Goal: Task Accomplishment & Management: Use online tool/utility

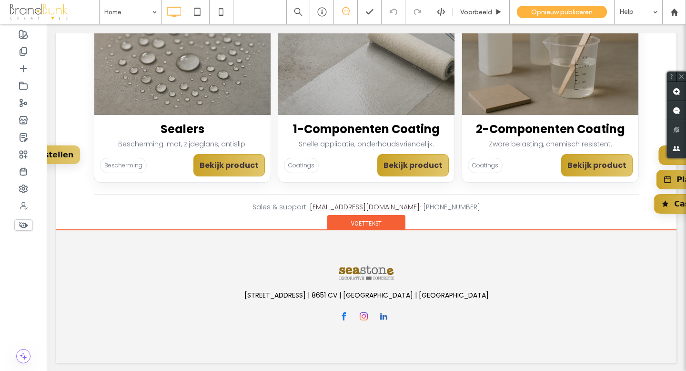
scroll to position [426, 0]
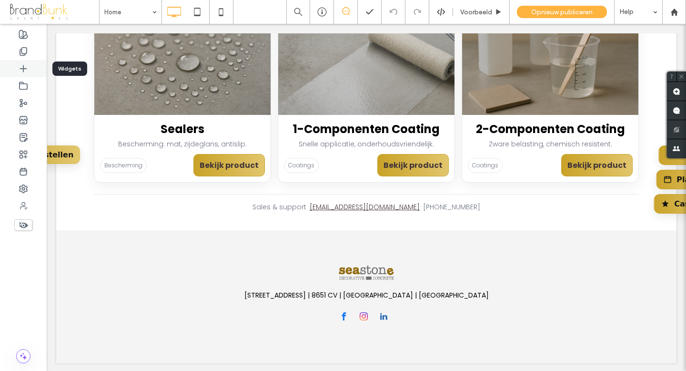
click at [26, 71] on icon at bounding box center [24, 69] width 10 height 10
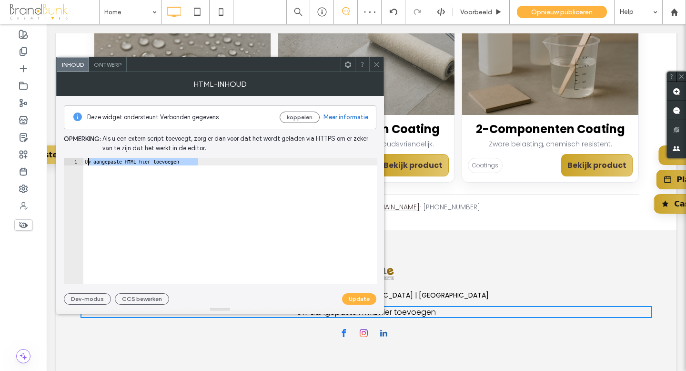
drag, startPoint x: 205, startPoint y: 163, endPoint x: 87, endPoint y: 164, distance: 117.7
click at [88, 163] on div "Uw aangepaste HTML hier toevoegen" at bounding box center [230, 228] width 294 height 141
type textarea "*"
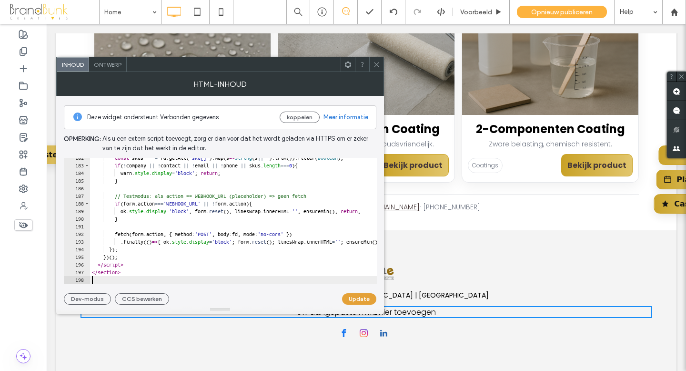
click at [359, 303] on button "Update" at bounding box center [359, 298] width 34 height 11
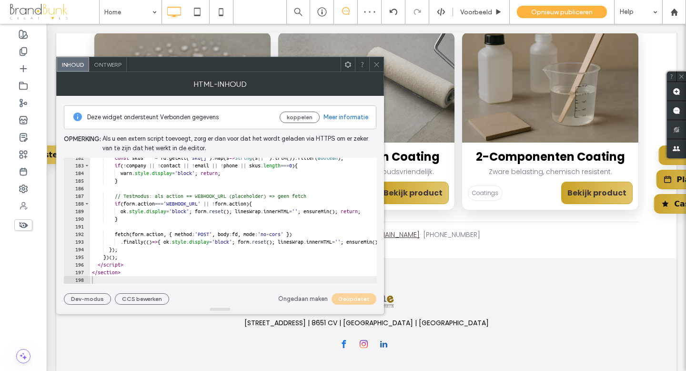
click at [377, 66] on icon at bounding box center [376, 64] width 7 height 7
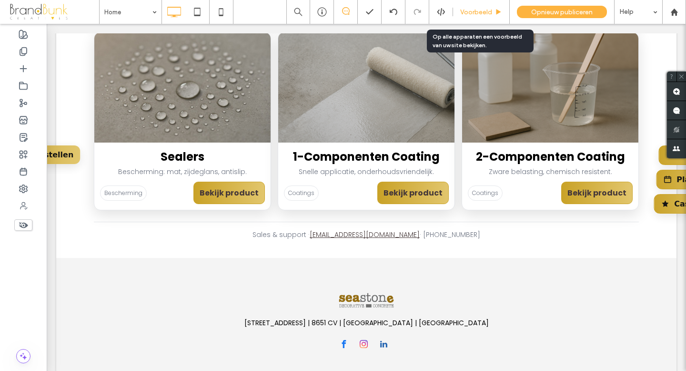
click at [474, 14] on span "Voorbeeld" at bounding box center [476, 12] width 32 height 8
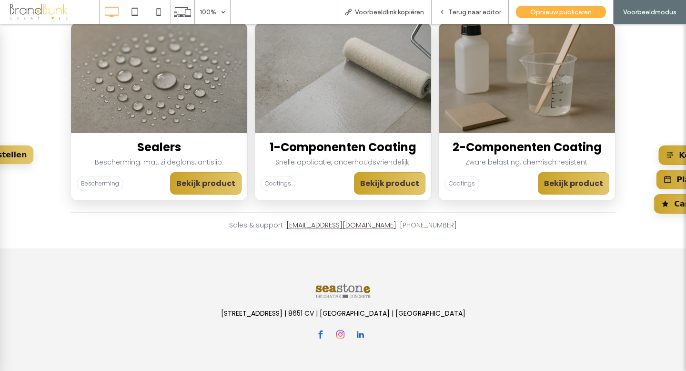
scroll to position [407, 0]
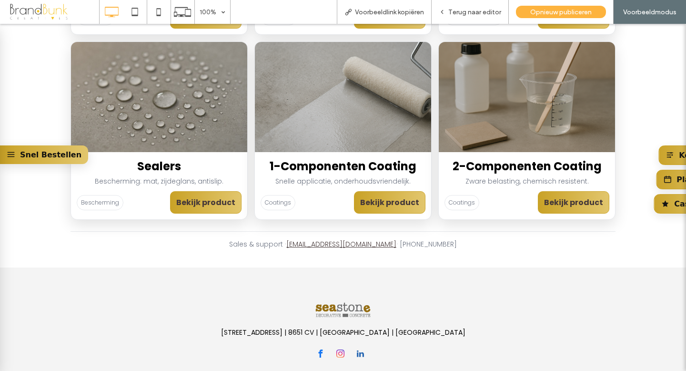
click at [31, 157] on link "Snel Bestellen" at bounding box center [44, 154] width 88 height 19
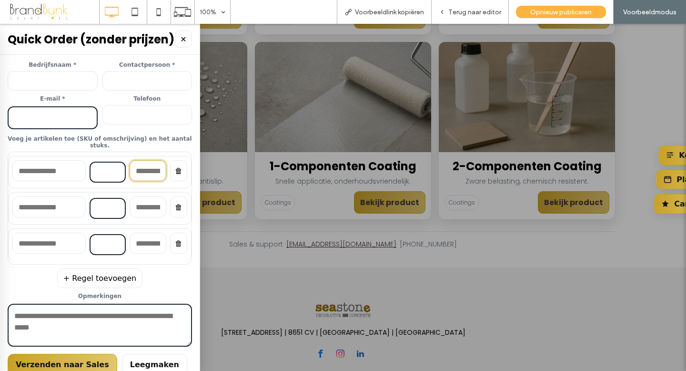
click at [151, 168] on input"] at bounding box center [148, 170] width 37 height 21
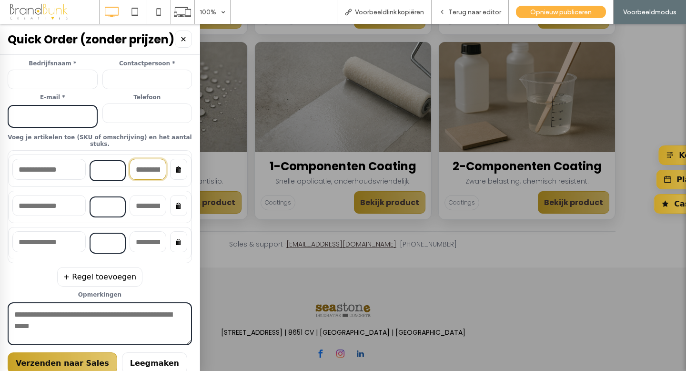
scroll to position [3, 0]
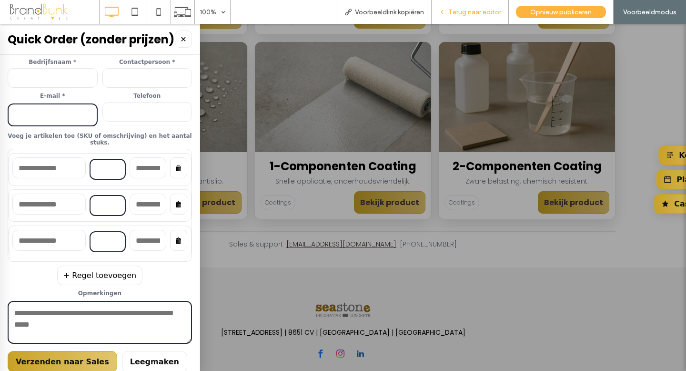
click at [466, 13] on span "Terug naar editor" at bounding box center [474, 12] width 53 height 8
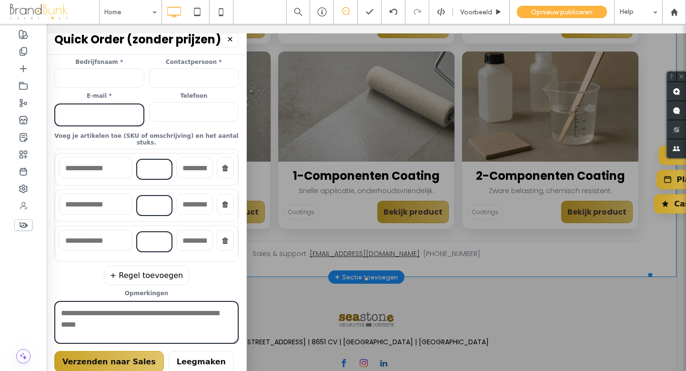
click at [215, 99] on label "Telefoon" at bounding box center [194, 95] width 90 height 7
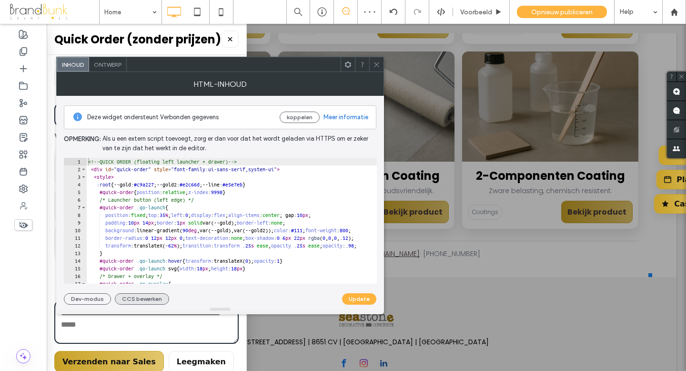
click at [149, 296] on button "CCS bewerken" at bounding box center [142, 298] width 54 height 11
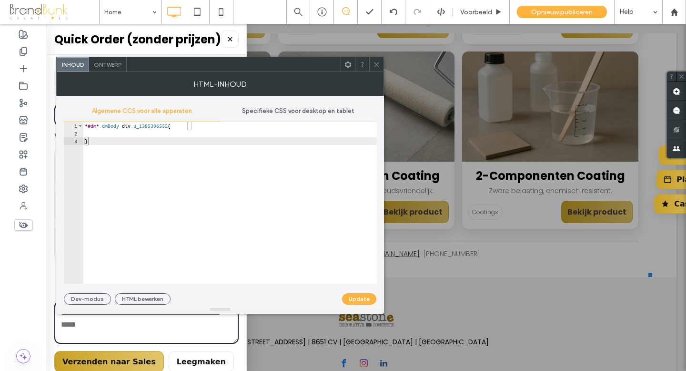
type textarea "*"
click at [92, 143] on div "* #dm * .dmBody div .u_1385396552 { }" at bounding box center [230, 210] width 294 height 177
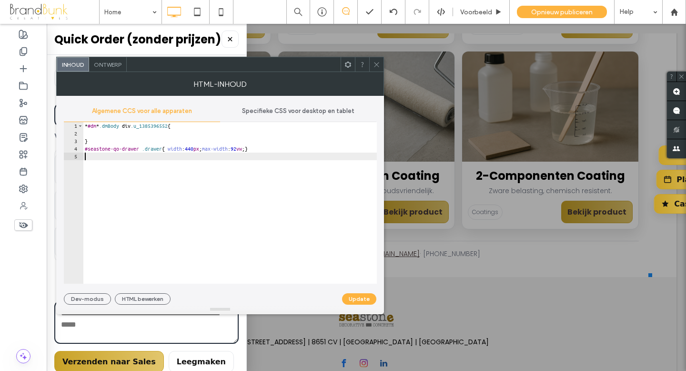
click at [215, 149] on div "* #dm * .dmBody div .u_1385396552 { } #seastone-qo-drawer .drawer { width : 440…" at bounding box center [230, 210] width 294 height 177
type textarea "**********"
click at [354, 298] on button "Update" at bounding box center [359, 298] width 34 height 11
click at [376, 68] on span at bounding box center [376, 64] width 7 height 14
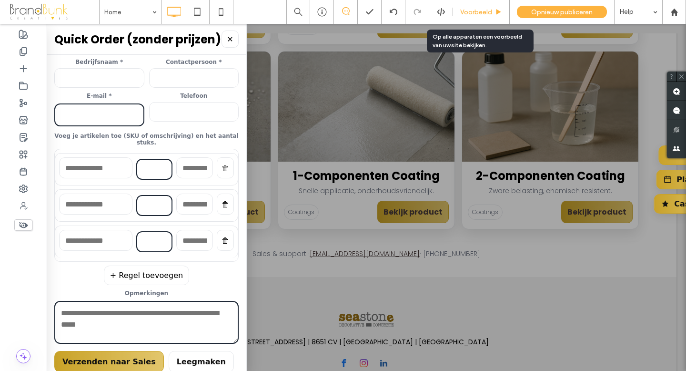
click at [474, 16] on div "Voorbeeld" at bounding box center [481, 12] width 57 height 24
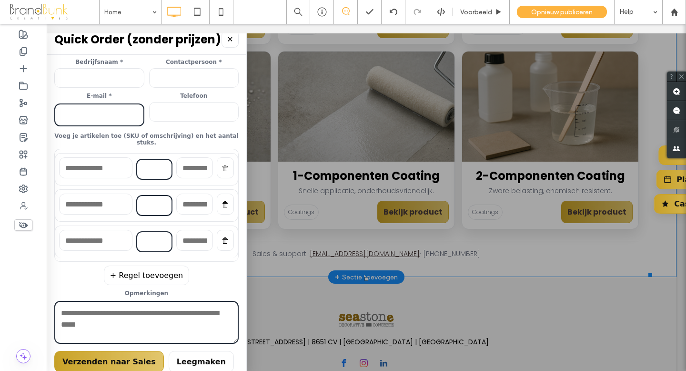
click at [230, 41] on button "✕" at bounding box center [230, 39] width 17 height 17
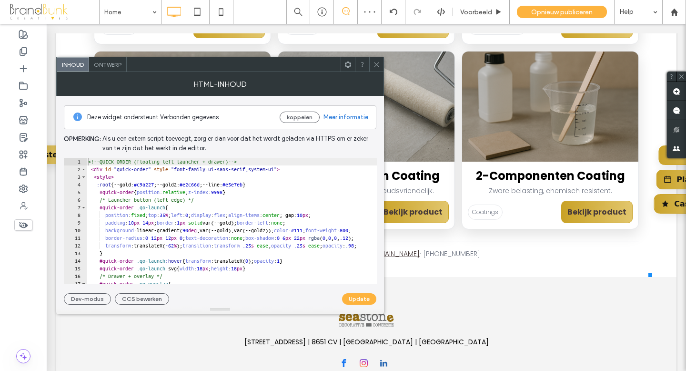
click at [377, 68] on span at bounding box center [376, 64] width 7 height 14
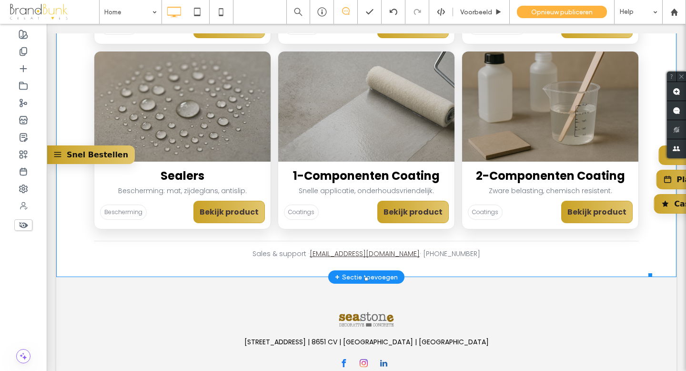
click at [83, 156] on link "Snel Bestellen" at bounding box center [91, 154] width 88 height 19
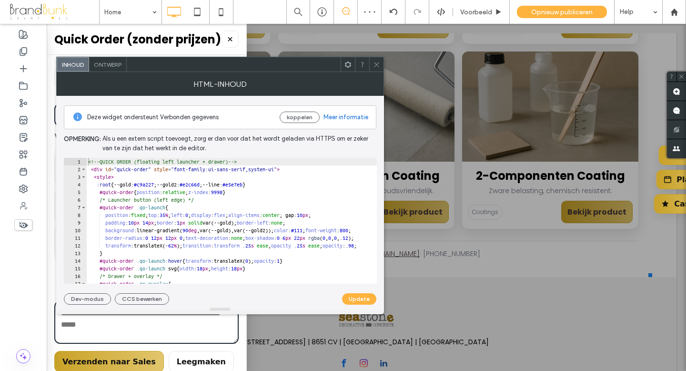
click at [377, 69] on span at bounding box center [376, 64] width 7 height 14
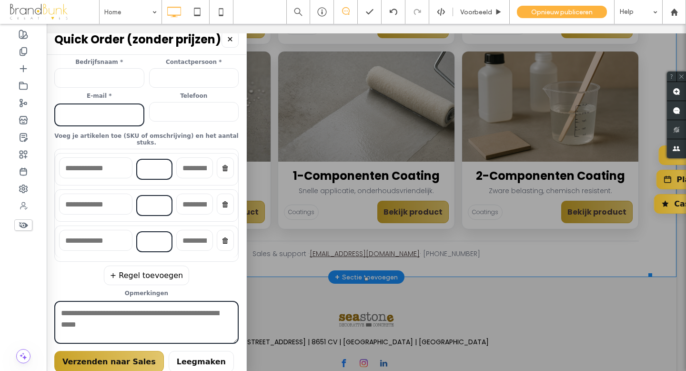
scroll to position [5, 0]
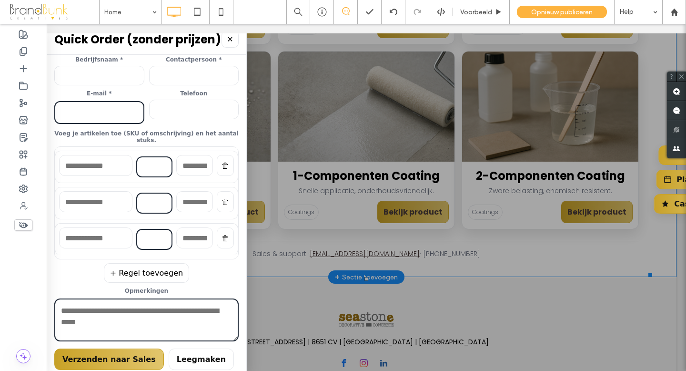
click at [231, 105] on input at bounding box center [194, 110] width 90 height 20
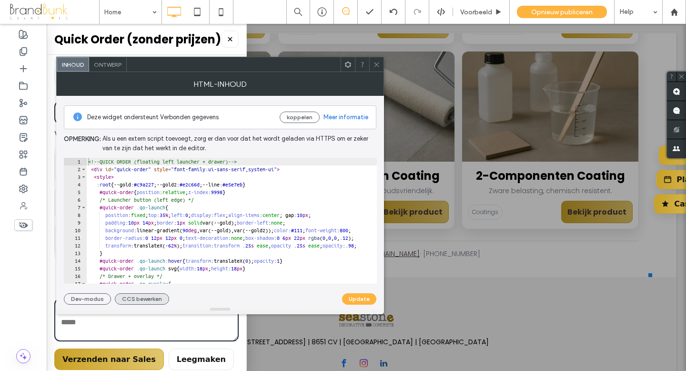
click at [154, 296] on button "CCS bewerken" at bounding box center [142, 298] width 54 height 11
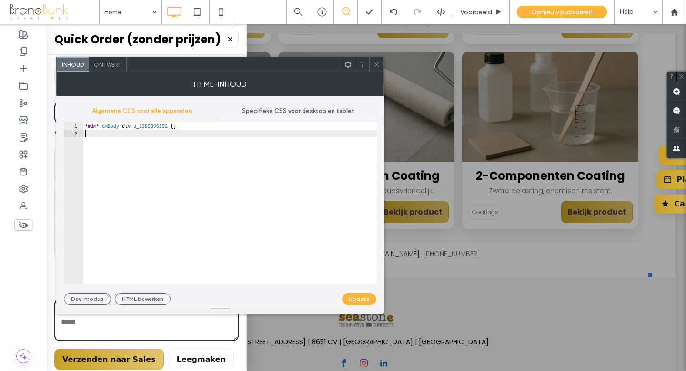
click at [103, 133] on div "* #dm * .dmBody div .u_1385396552 { }" at bounding box center [230, 210] width 294 height 177
click at [215, 133] on div "* #dm * .dmBody div .u_1385396552 { } #seastone-qo-drawer .drawer { width : 440…" at bounding box center [230, 210] width 294 height 177
type textarea "**********"
click at [354, 299] on button "Update" at bounding box center [359, 298] width 34 height 11
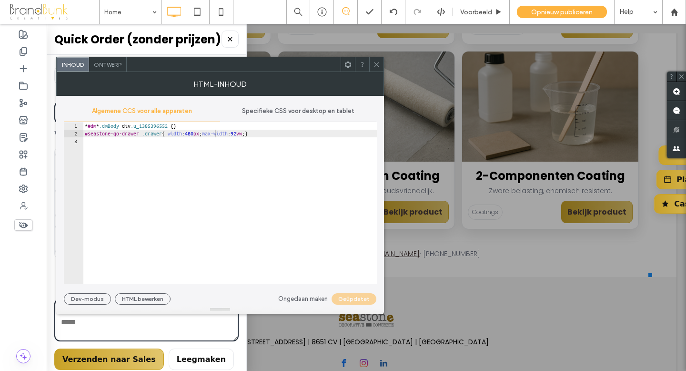
click at [375, 64] on icon at bounding box center [376, 64] width 7 height 7
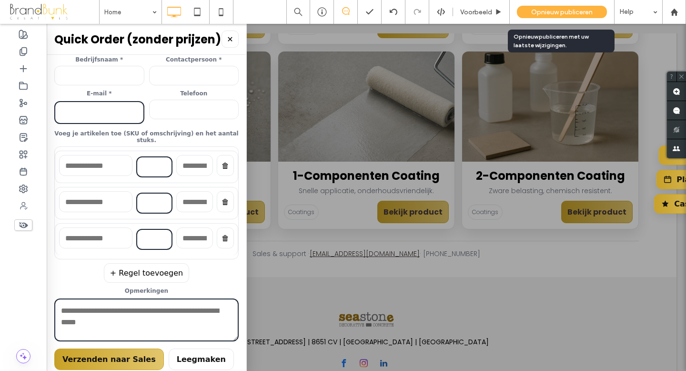
click at [580, 10] on span "Opnieuw publiceren" at bounding box center [561, 12] width 61 height 8
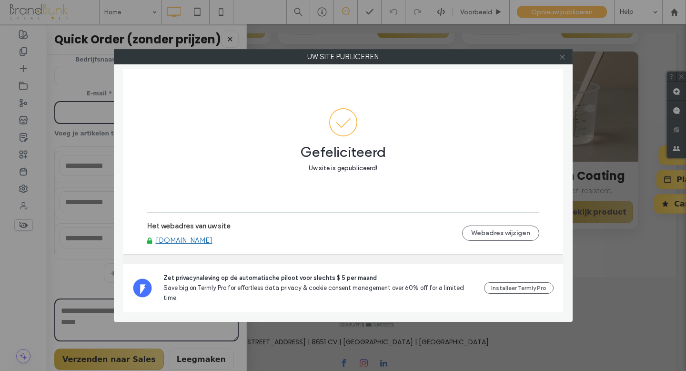
click at [562, 59] on icon at bounding box center [562, 56] width 7 height 7
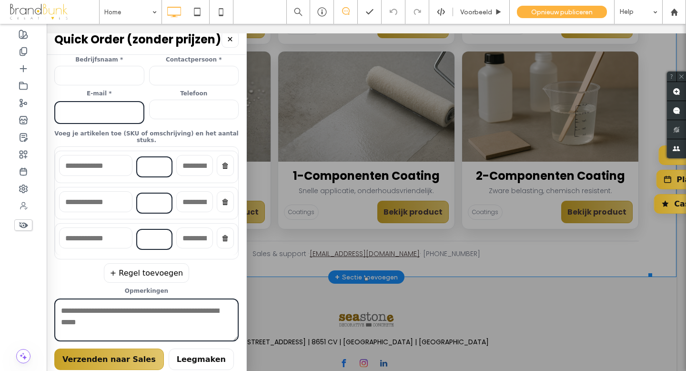
click at [169, 109] on input at bounding box center [194, 110] width 90 height 20
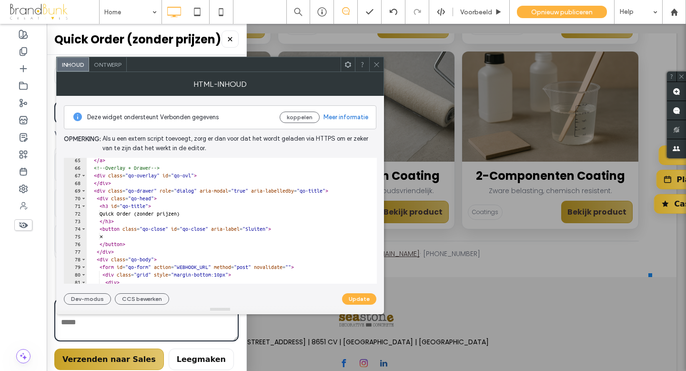
scroll to position [489, 0]
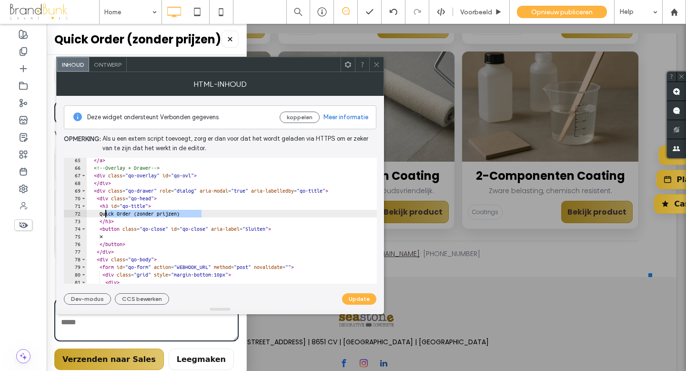
drag, startPoint x: 202, startPoint y: 214, endPoint x: 111, endPoint y: 214, distance: 91.5
click at [107, 214] on div "</ a > <!-- Overlay + Drawer --> < div class = "qo-overlay" id = "qo-ovl" > </ …" at bounding box center [412, 226] width 652 height 141
type textarea "**********"
click at [356, 295] on button "Update" at bounding box center [359, 298] width 34 height 11
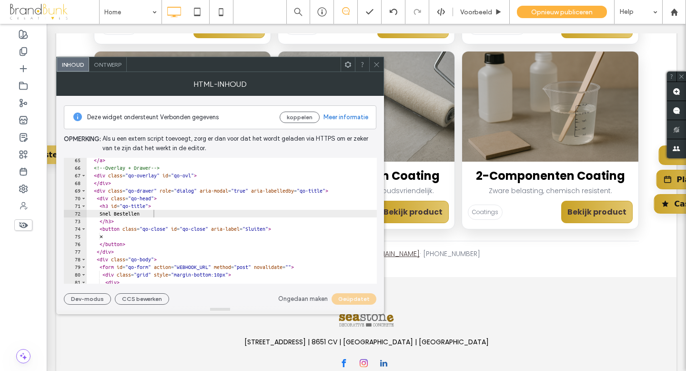
click at [377, 66] on icon at bounding box center [376, 64] width 7 height 7
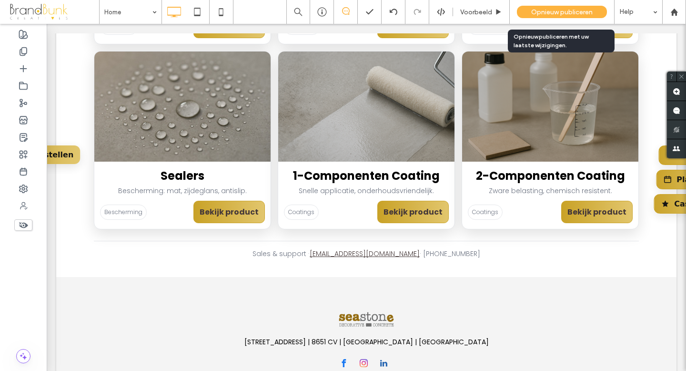
click at [545, 14] on span "Opnieuw publiceren" at bounding box center [561, 12] width 61 height 8
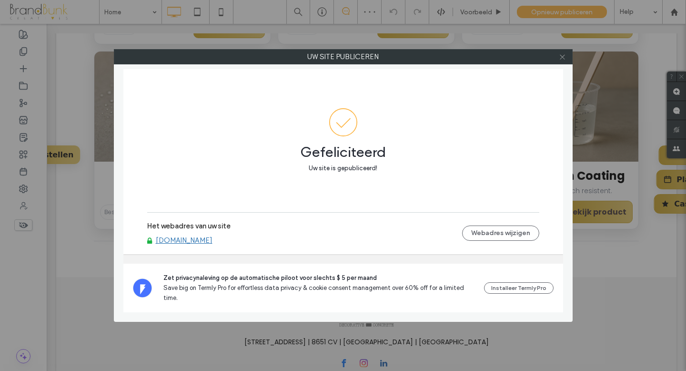
click at [565, 58] on icon at bounding box center [562, 56] width 7 height 7
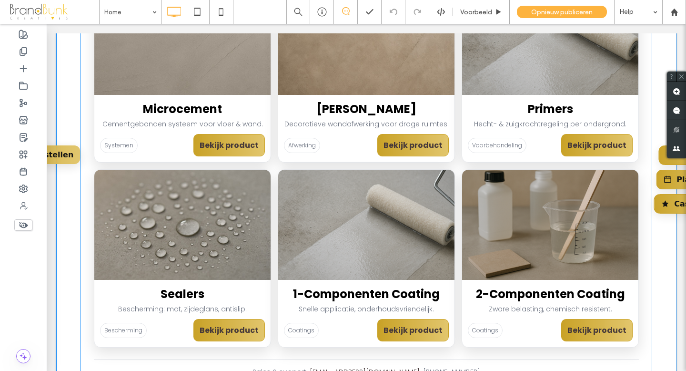
scroll to position [426, 0]
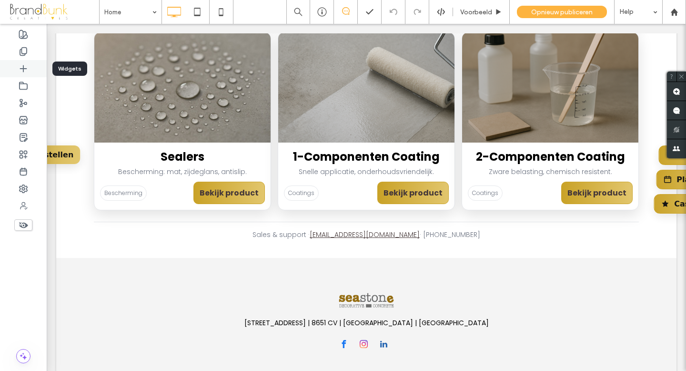
click at [24, 69] on icon at bounding box center [24, 69] width 10 height 10
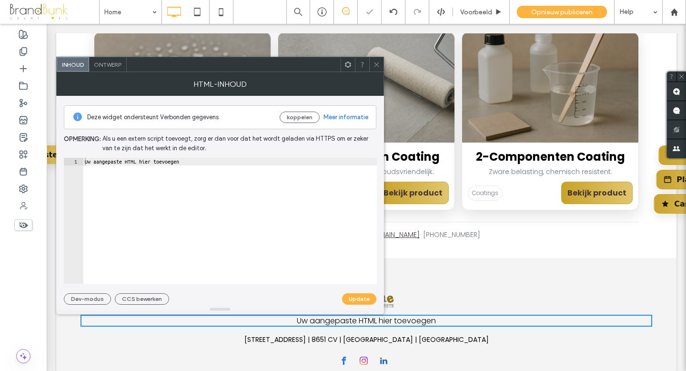
type textarea "**********"
drag, startPoint x: 247, startPoint y: 186, endPoint x: 56, endPoint y: 160, distance: 192.9
paste textarea "Cursor at row 1"
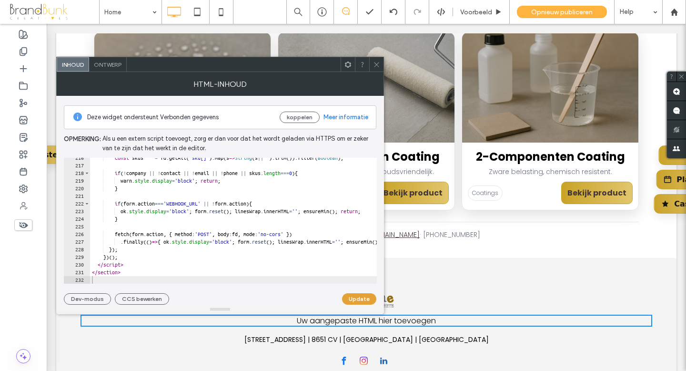
click at [354, 299] on button "Update" at bounding box center [359, 298] width 34 height 11
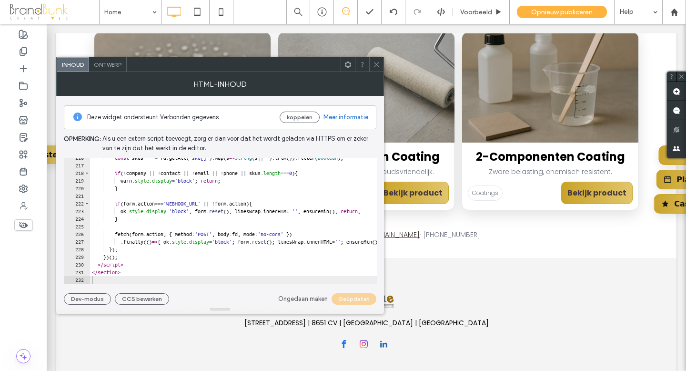
click at [375, 64] on icon at bounding box center [376, 64] width 7 height 7
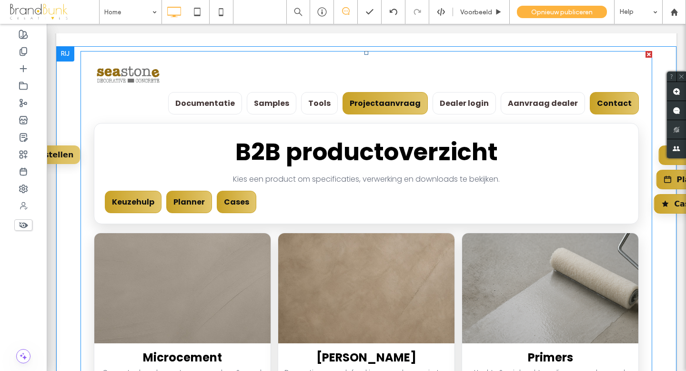
scroll to position [0, 0]
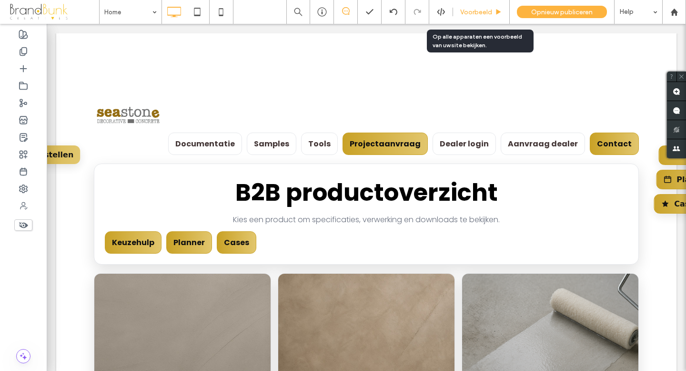
click at [476, 12] on span "Voorbeeld" at bounding box center [476, 12] width 32 height 8
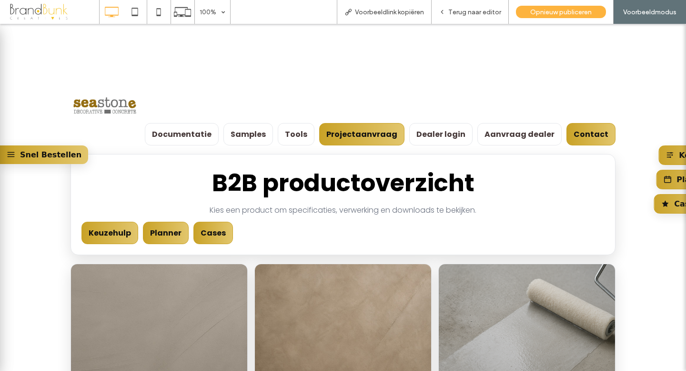
click at [28, 155] on link "Snel Bestellen" at bounding box center [44, 154] width 88 height 19
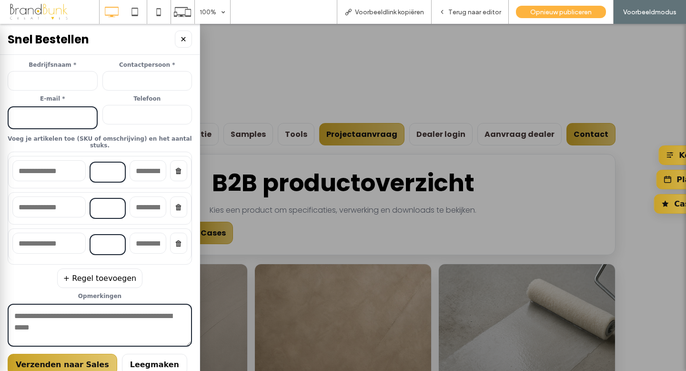
click at [183, 39] on button "✕" at bounding box center [183, 39] width 17 height 17
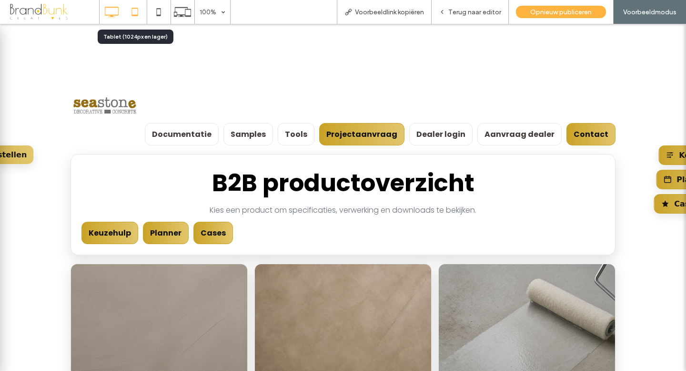
click at [137, 17] on icon at bounding box center [134, 11] width 19 height 19
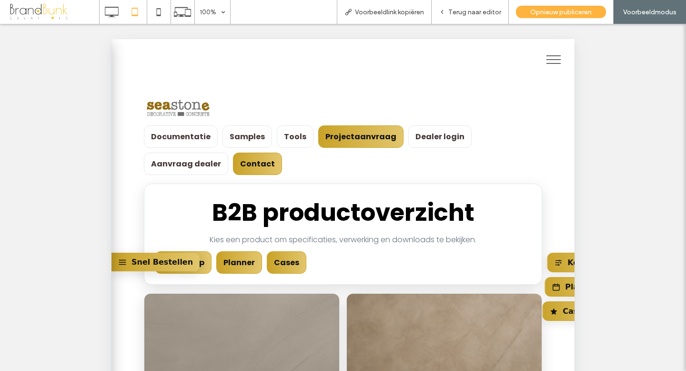
click at [156, 258] on link "Snel Bestellen" at bounding box center [156, 262] width 88 height 19
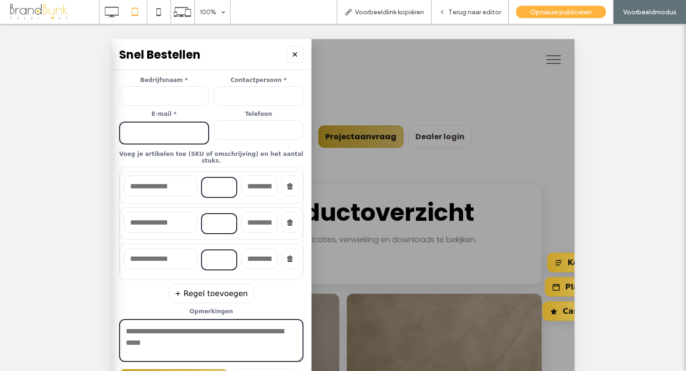
click at [296, 54] on button "✕" at bounding box center [294, 54] width 17 height 17
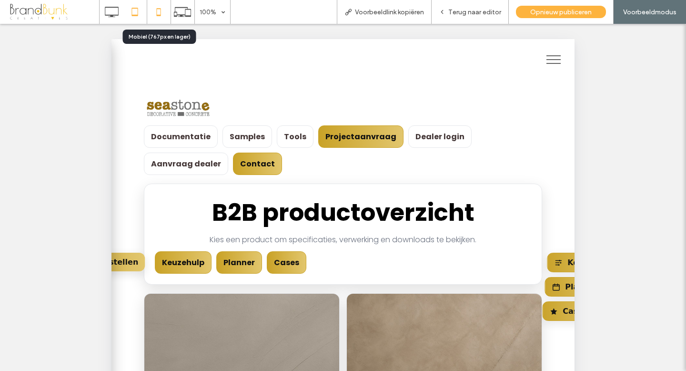
click at [157, 17] on icon at bounding box center [158, 11] width 19 height 19
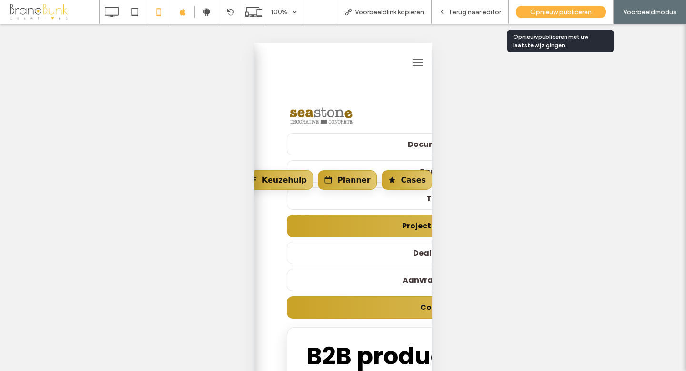
click at [528, 14] on div "Opnieuw publiceren" at bounding box center [561, 12] width 90 height 12
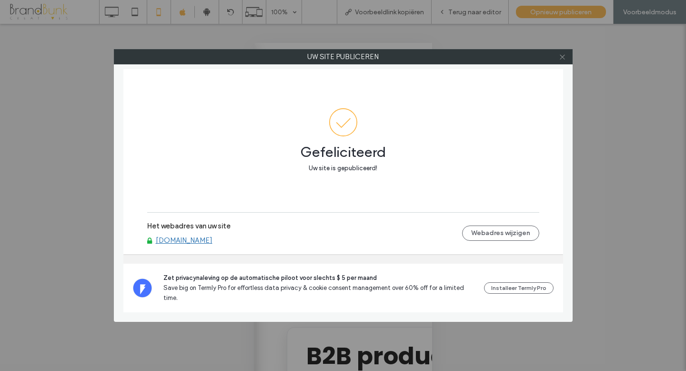
click at [564, 58] on icon at bounding box center [562, 56] width 7 height 7
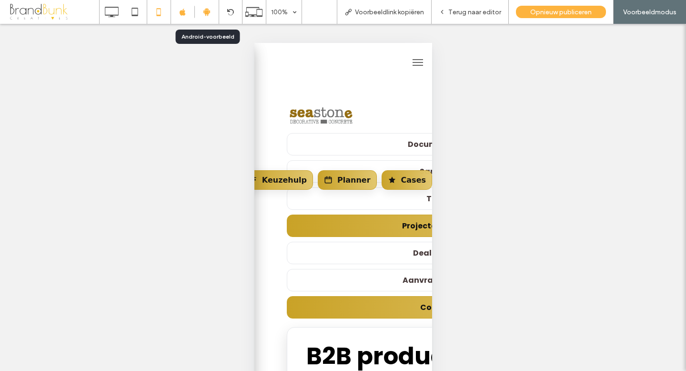
click at [209, 13] on icon at bounding box center [207, 12] width 9 height 9
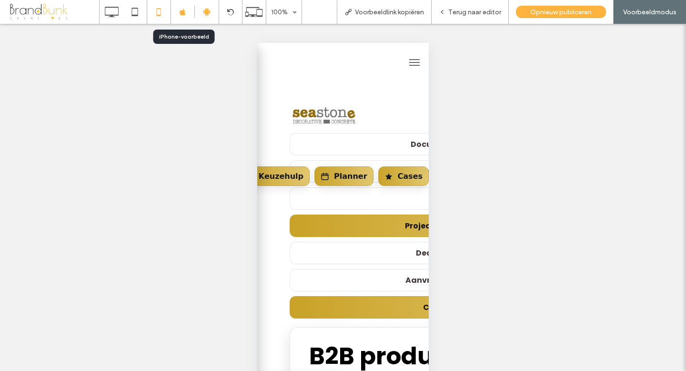
click at [186, 14] on div at bounding box center [183, 12] width 24 height 7
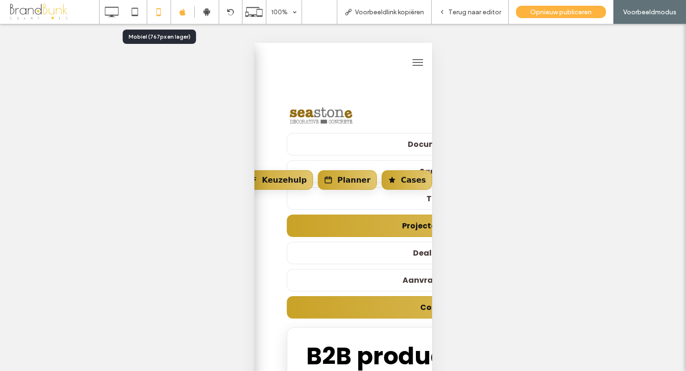
click at [160, 14] on icon at bounding box center [158, 11] width 19 height 19
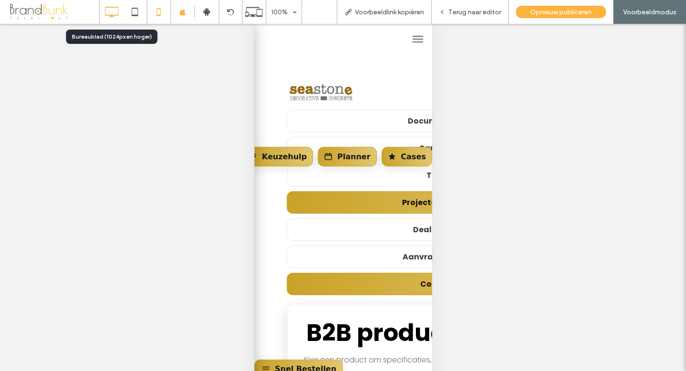
click at [114, 14] on icon at bounding box center [111, 11] width 19 height 19
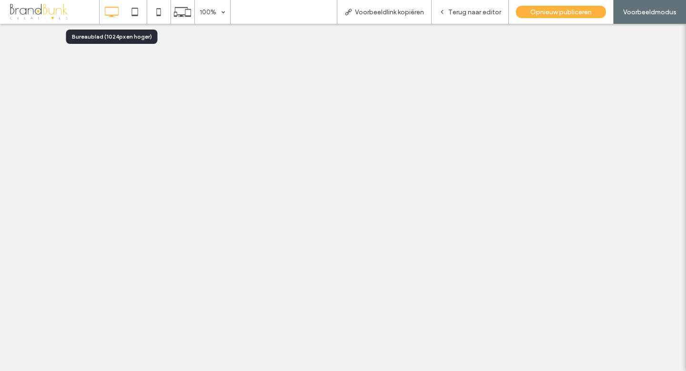
scroll to position [0, 0]
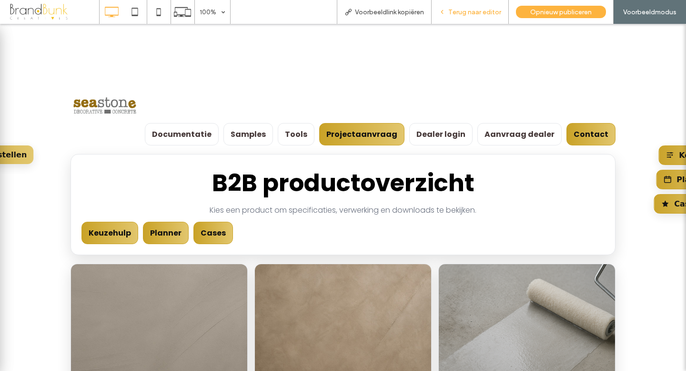
click at [460, 14] on span "Terug naar editor" at bounding box center [474, 12] width 53 height 8
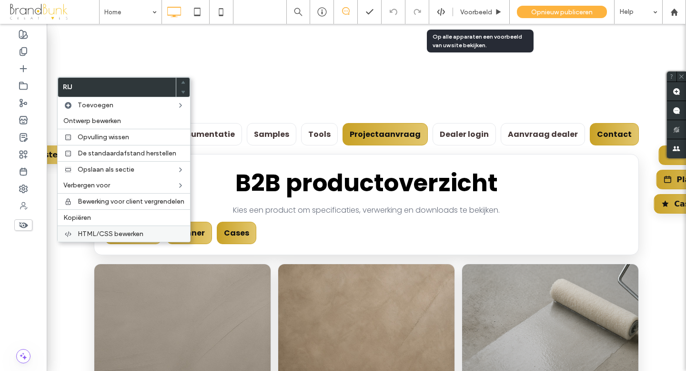
click at [110, 231] on span "HTML/CSS bewerken" at bounding box center [111, 234] width 66 height 8
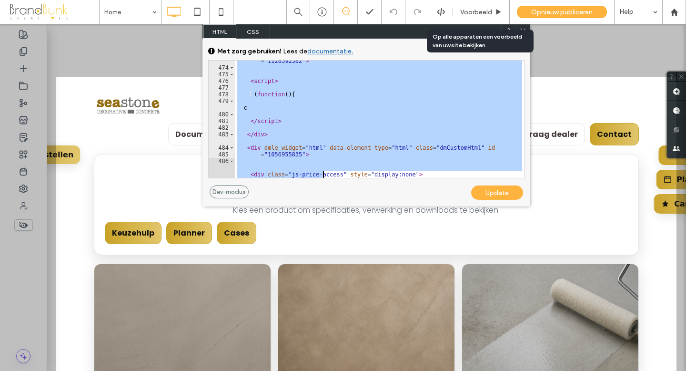
scroll to position [3946, 0]
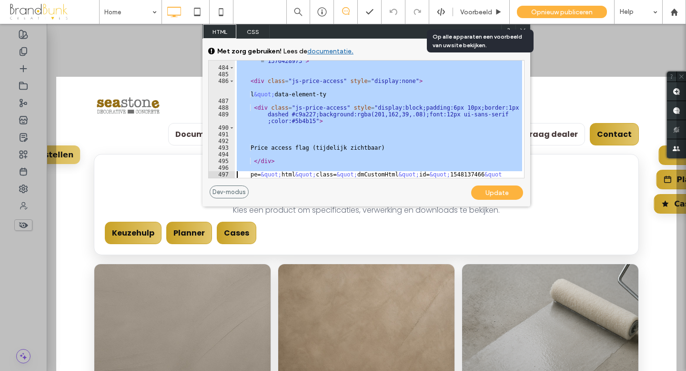
drag, startPoint x: 236, startPoint y: 63, endPoint x: 435, endPoint y: 203, distance: 242.5
click at [435, 203] on div "**********" at bounding box center [367, 123] width 328 height 168
type textarea "******"
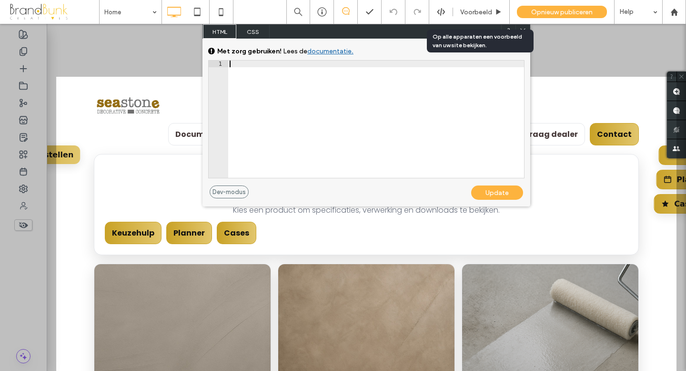
click at [492, 192] on div "Update" at bounding box center [497, 192] width 52 height 14
click at [524, 32] on icon at bounding box center [522, 30] width 7 height 7
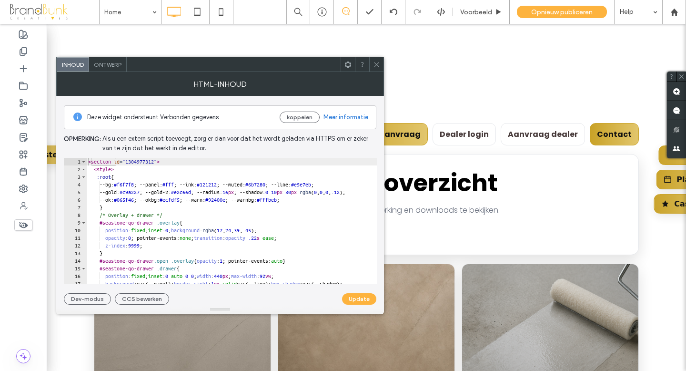
click at [379, 67] on icon at bounding box center [376, 64] width 7 height 7
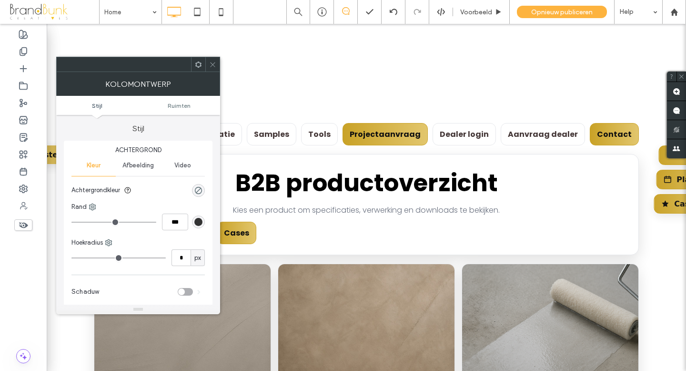
click at [210, 68] on span at bounding box center [212, 64] width 7 height 14
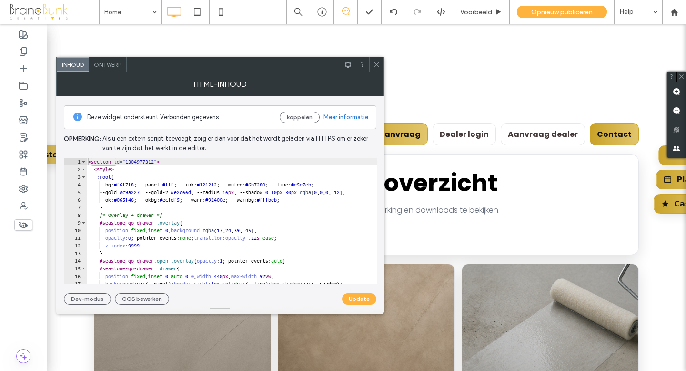
click at [376, 65] on icon at bounding box center [376, 64] width 7 height 7
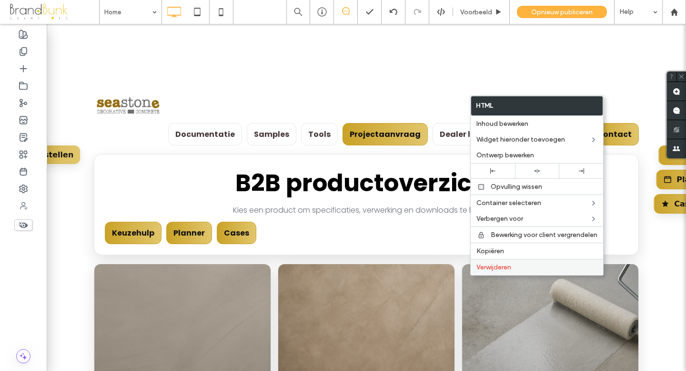
click at [567, 269] on label "Verwijderen" at bounding box center [537, 267] width 121 height 8
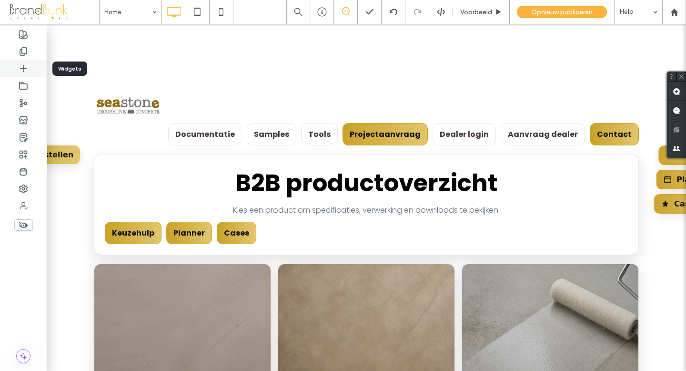
click at [23, 69] on use at bounding box center [23, 68] width 6 height 6
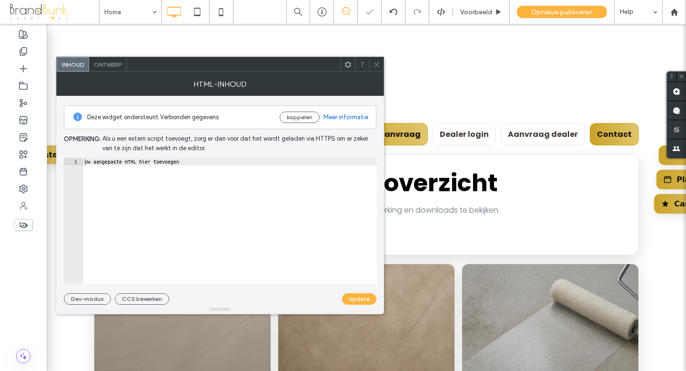
type textarea "**********"
paste textarea "Cursor at row 1"
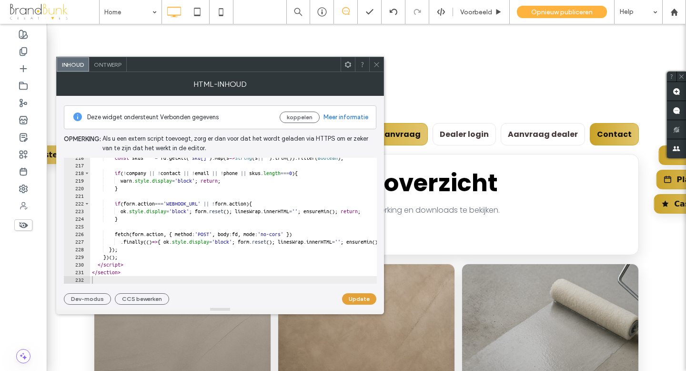
click at [358, 296] on button "Update" at bounding box center [359, 298] width 34 height 11
click at [377, 66] on icon at bounding box center [376, 64] width 7 height 7
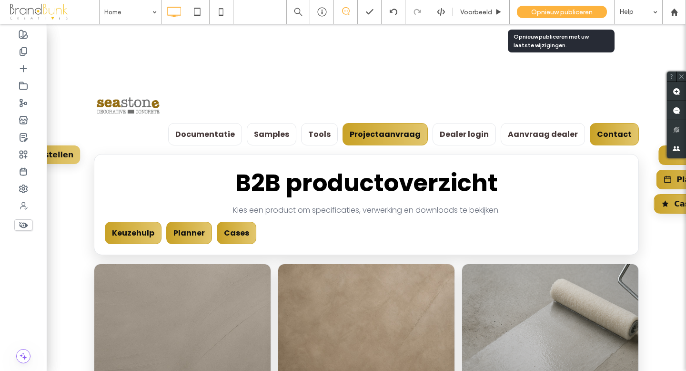
click at [557, 10] on span "Opnieuw publiceren" at bounding box center [561, 12] width 61 height 8
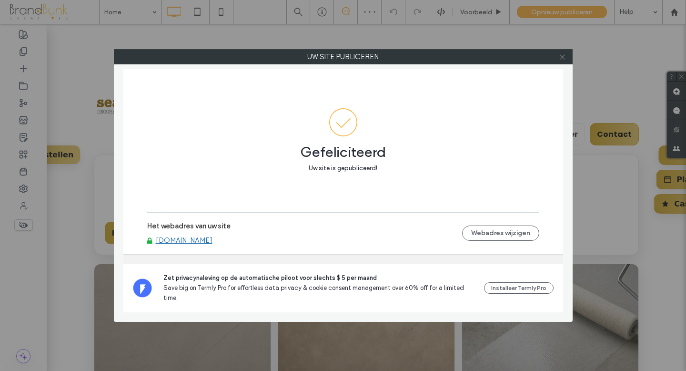
click at [561, 57] on icon at bounding box center [562, 56] width 7 height 7
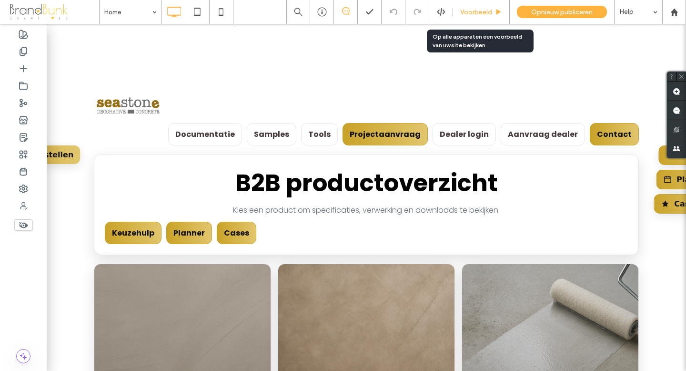
click at [480, 14] on span "Voorbeeld" at bounding box center [476, 12] width 32 height 8
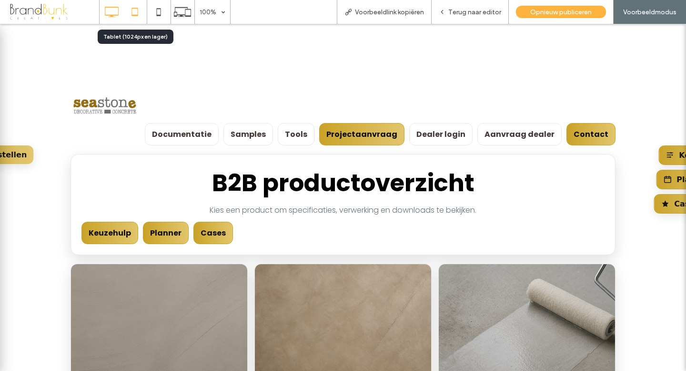
click at [139, 16] on icon at bounding box center [134, 11] width 19 height 19
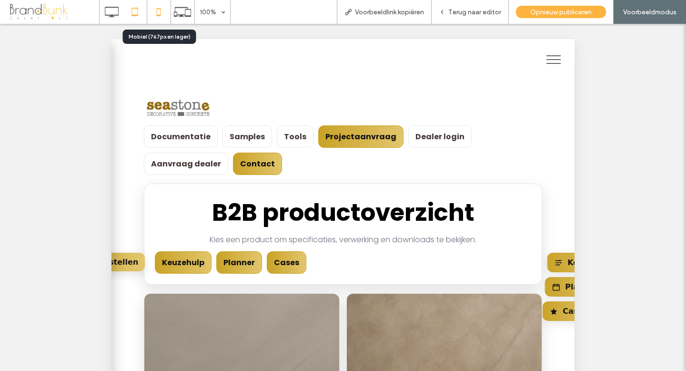
click at [160, 15] on use at bounding box center [159, 12] width 4 height 8
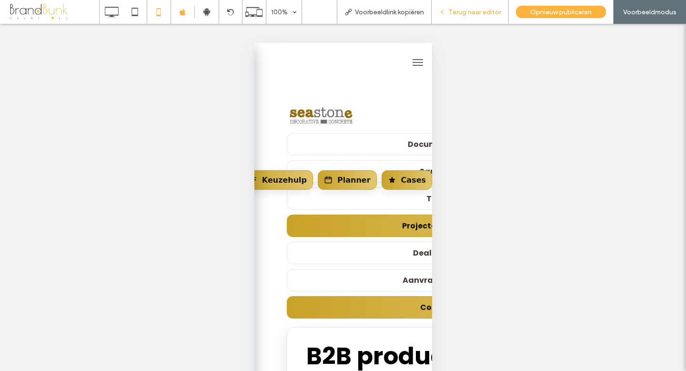
click at [472, 15] on span "Terug naar editor" at bounding box center [474, 12] width 53 height 8
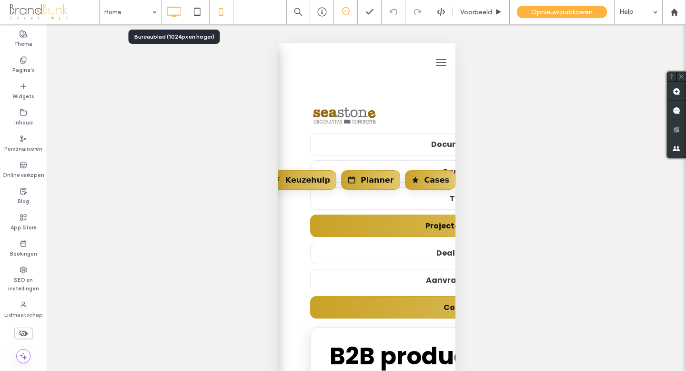
click at [174, 14] on use at bounding box center [174, 12] width 14 height 10
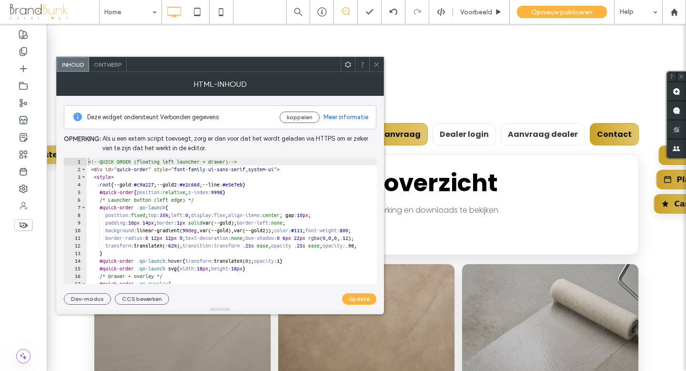
click at [349, 67] on icon at bounding box center [348, 64] width 7 height 7
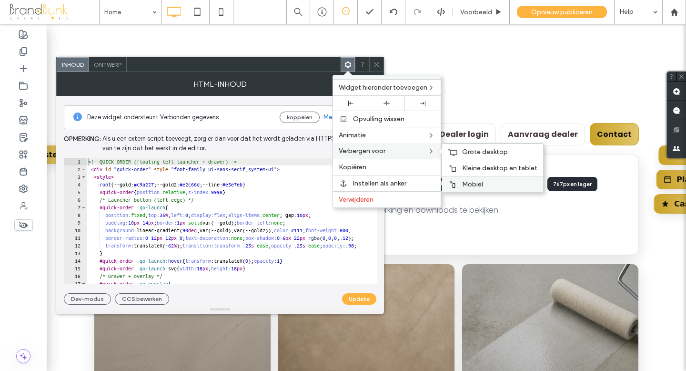
click at [476, 182] on span "Mobiel" at bounding box center [472, 184] width 21 height 8
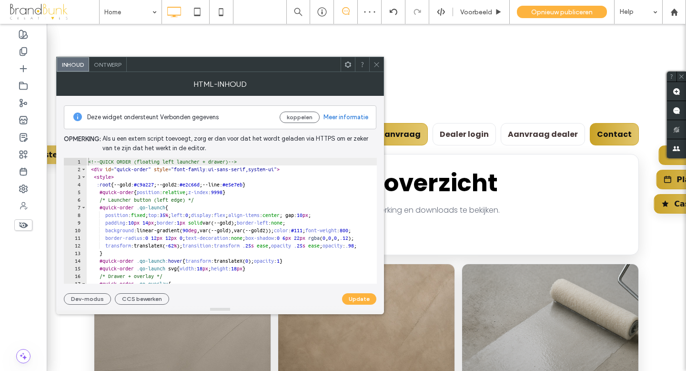
click at [375, 64] on icon at bounding box center [376, 64] width 7 height 7
click at [375, 69] on span at bounding box center [376, 64] width 7 height 14
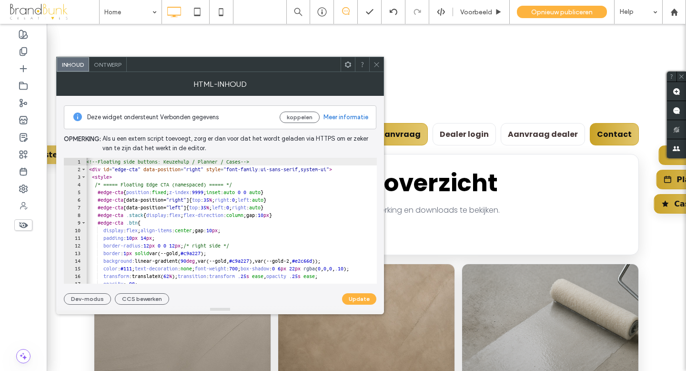
click at [349, 68] on icon at bounding box center [348, 64] width 7 height 7
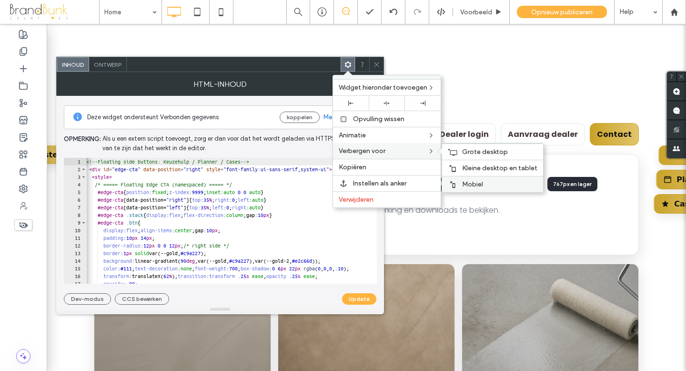
click at [474, 186] on span "Mobiel" at bounding box center [472, 184] width 21 height 8
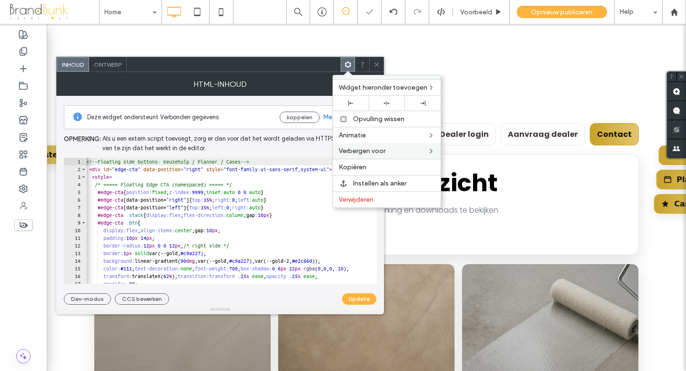
click at [376, 65] on icon at bounding box center [376, 64] width 7 height 7
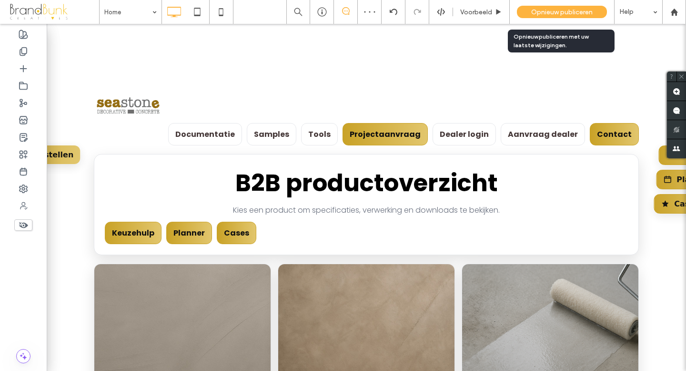
click at [543, 12] on span "Opnieuw publiceren" at bounding box center [561, 12] width 61 height 8
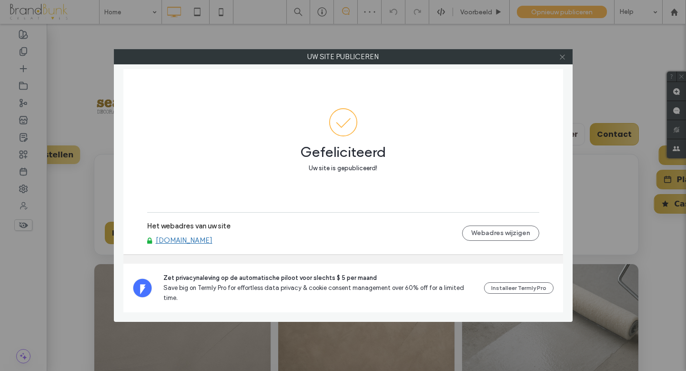
click at [563, 58] on icon at bounding box center [562, 56] width 7 height 7
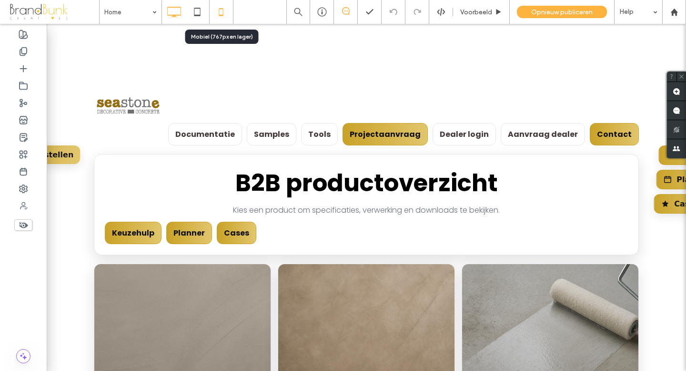
click at [222, 16] on icon at bounding box center [221, 11] width 19 height 19
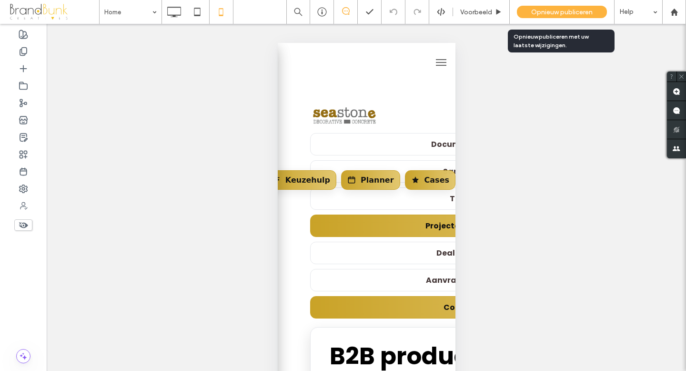
click at [539, 12] on span "Opnieuw publiceren" at bounding box center [561, 12] width 61 height 8
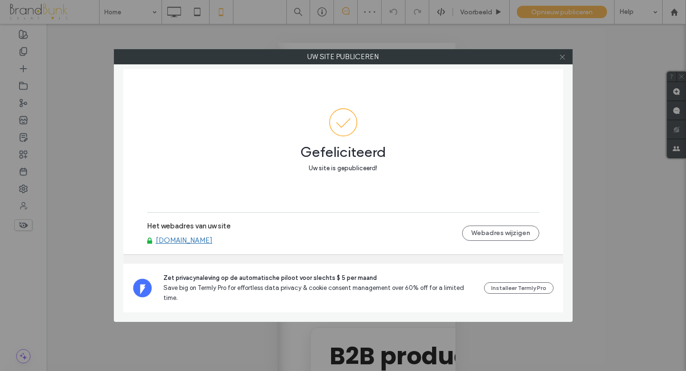
click at [563, 59] on icon at bounding box center [562, 56] width 7 height 7
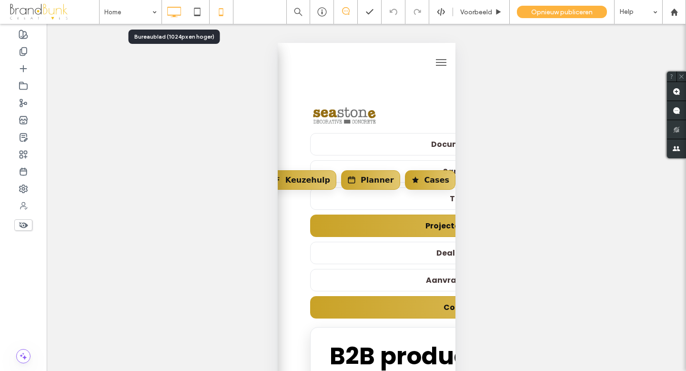
click at [174, 13] on icon at bounding box center [173, 11] width 19 height 19
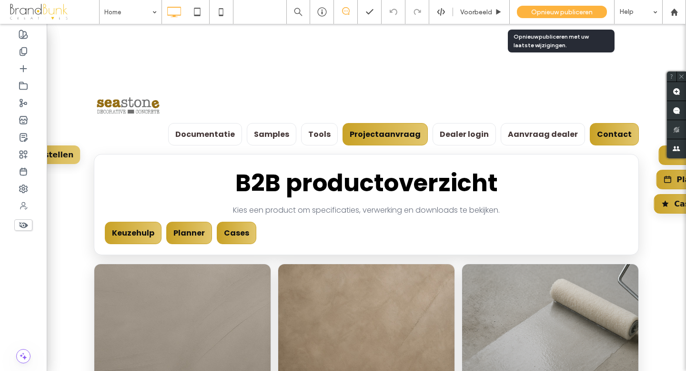
click at [574, 9] on span "Opnieuw publiceren" at bounding box center [561, 12] width 61 height 8
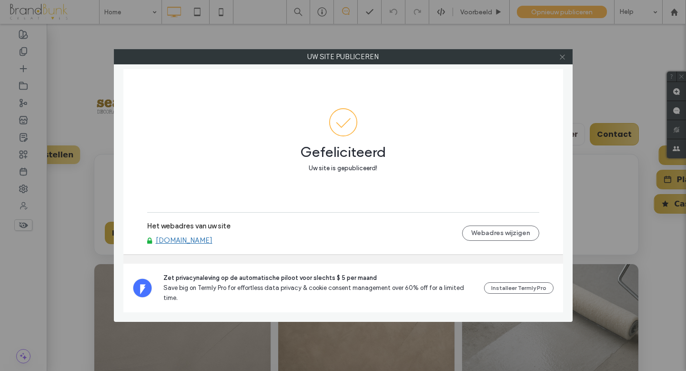
click at [562, 60] on icon at bounding box center [562, 56] width 7 height 7
